Goal: Transaction & Acquisition: Download file/media

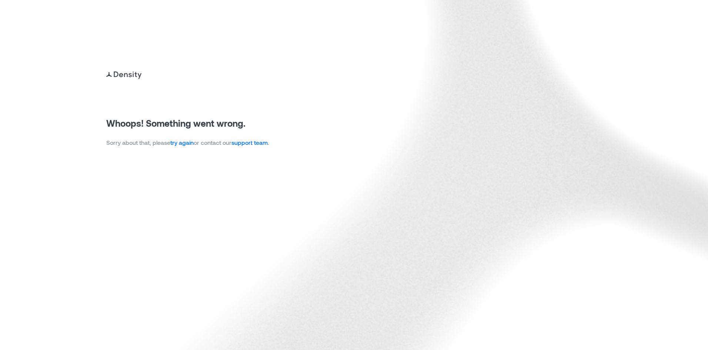
click at [186, 144] on link "try again" at bounding box center [181, 142] width 23 height 7
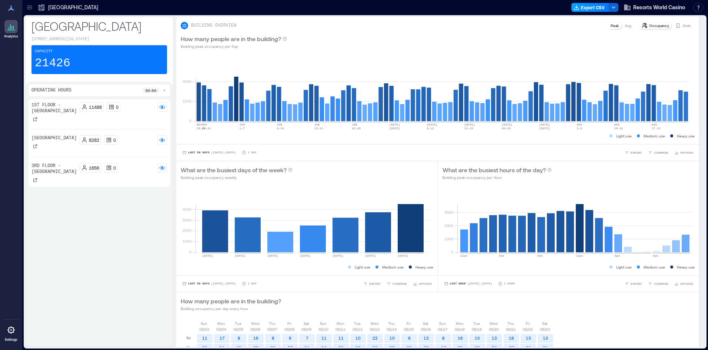
click at [600, 11] on button "Export CSV" at bounding box center [591, 7] width 38 height 9
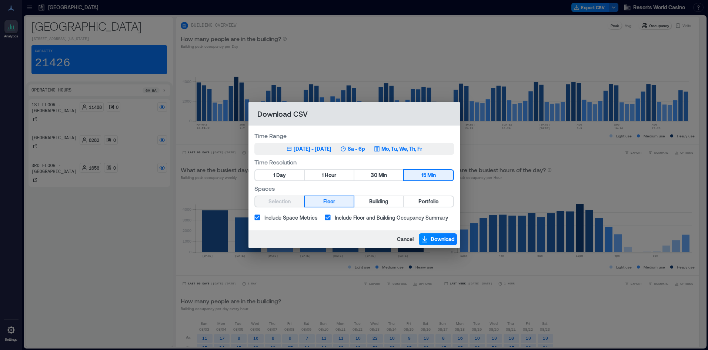
click at [332, 147] on div "[DATE] - [DATE]" at bounding box center [313, 148] width 38 height 7
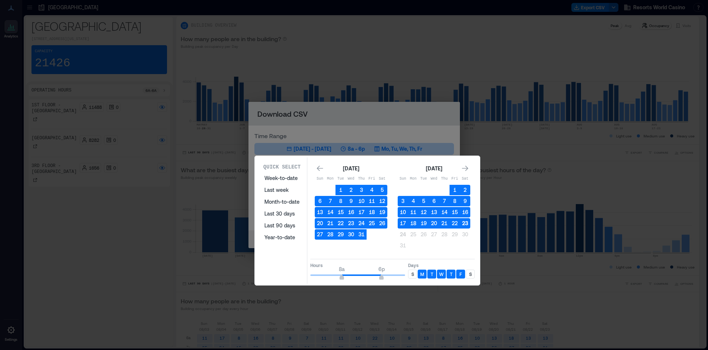
click at [467, 224] on button "23" at bounding box center [465, 223] width 10 height 10
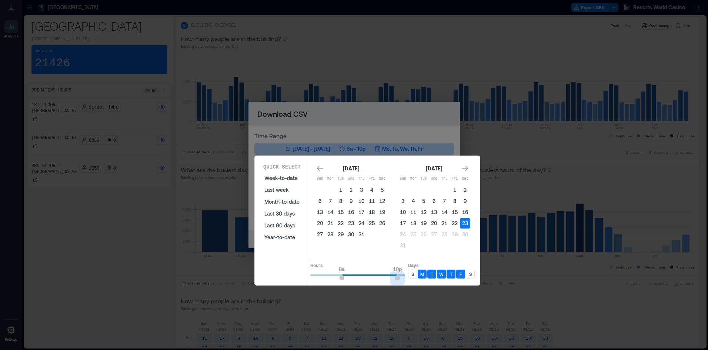
type input "**"
drag, startPoint x: 383, startPoint y: 279, endPoint x: 413, endPoint y: 275, distance: 30.2
click at [415, 275] on div "Hours 8a 12a Days S M T W T F S" at bounding box center [392, 270] width 164 height 22
type input "*"
drag, startPoint x: 339, startPoint y: 277, endPoint x: 289, endPoint y: 270, distance: 50.6
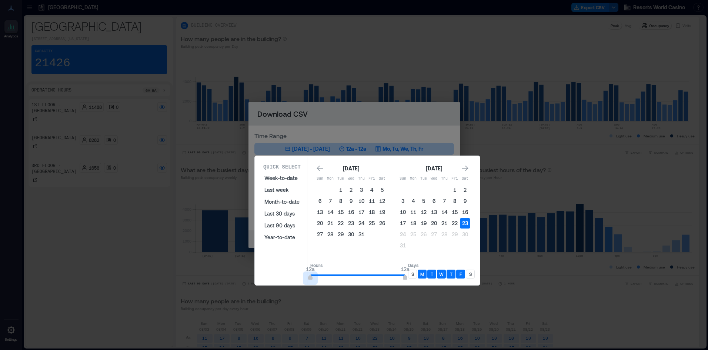
click at [289, 270] on div "Quick Select Week-to-date Last week Month-to-date Last 30 days Last 90 days Yea…" at bounding box center [367, 220] width 221 height 126
click at [409, 273] on div "S" at bounding box center [412, 274] width 9 height 9
click at [466, 273] on div "S" at bounding box center [470, 274] width 9 height 9
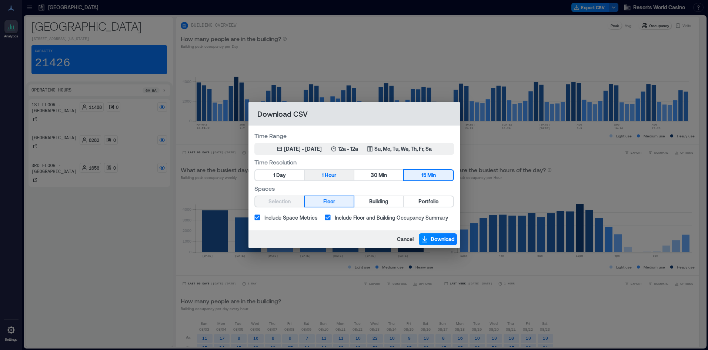
click at [320, 178] on button "1 Hour" at bounding box center [329, 175] width 49 height 10
click at [430, 200] on span "Portfolio" at bounding box center [429, 201] width 20 height 9
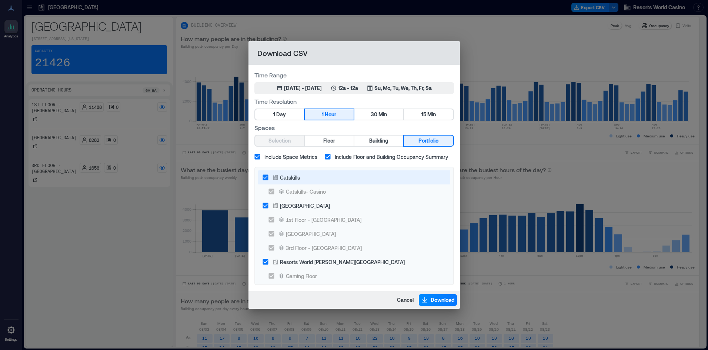
click at [298, 174] on div "Catskills" at bounding box center [290, 178] width 20 height 8
click at [437, 300] on span "Download" at bounding box center [443, 299] width 24 height 7
